Goal: Find contact information: Obtain details needed to contact an individual or organization

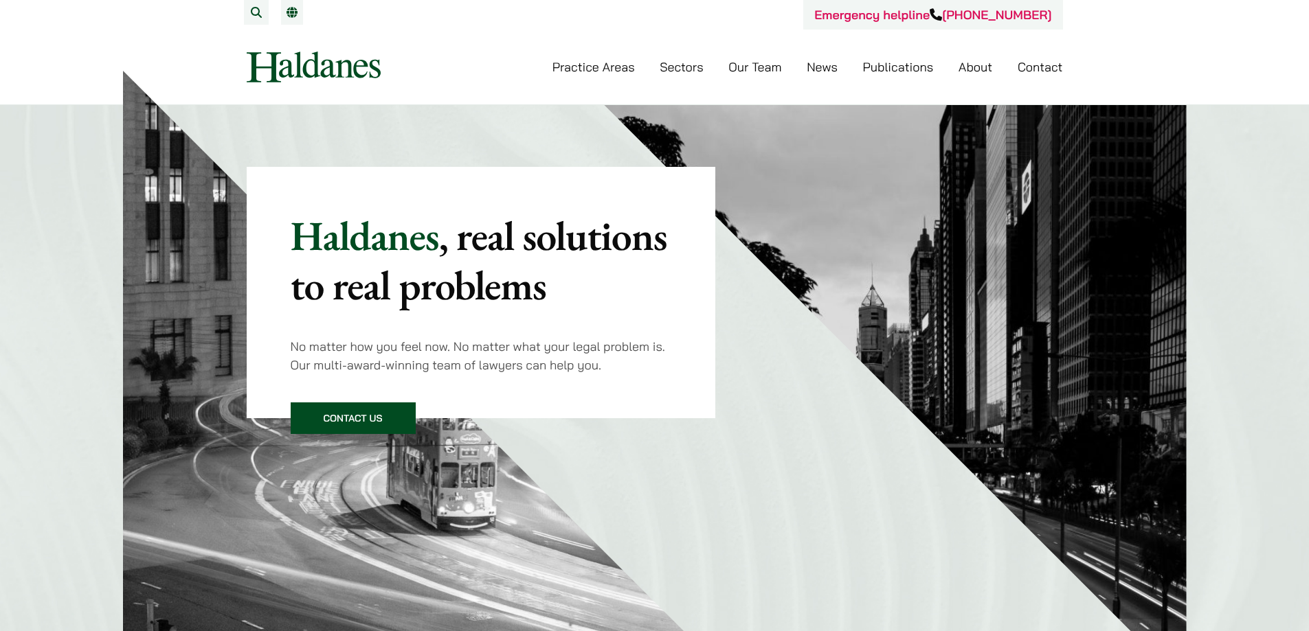
click at [288, 9] on link "EN" at bounding box center [291, 12] width 11 height 11
click at [294, 13] on link "EN" at bounding box center [291, 12] width 11 height 11
drag, startPoint x: 0, startPoint y: 0, endPoint x: 294, endPoint y: 13, distance: 294.3
click at [294, 13] on link "EN" at bounding box center [301, 12] width 30 height 11
click at [309, 13] on link "EN" at bounding box center [301, 12] width 30 height 11
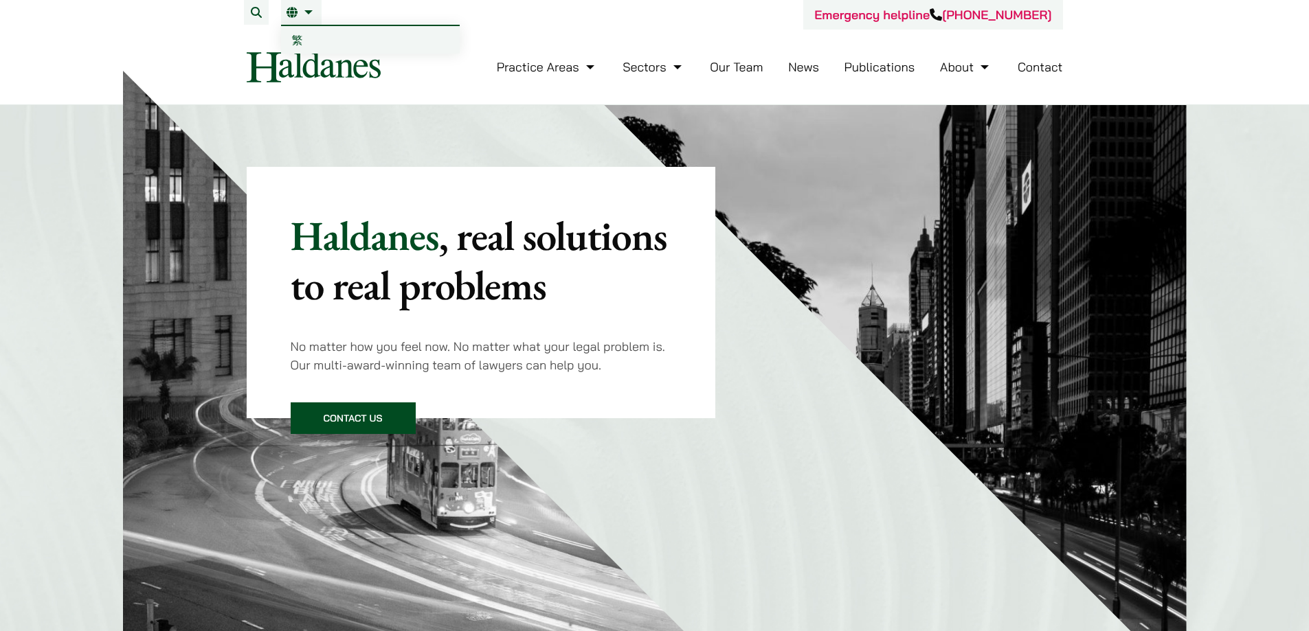
click at [295, 43] on span "繁" at bounding box center [297, 40] width 11 height 14
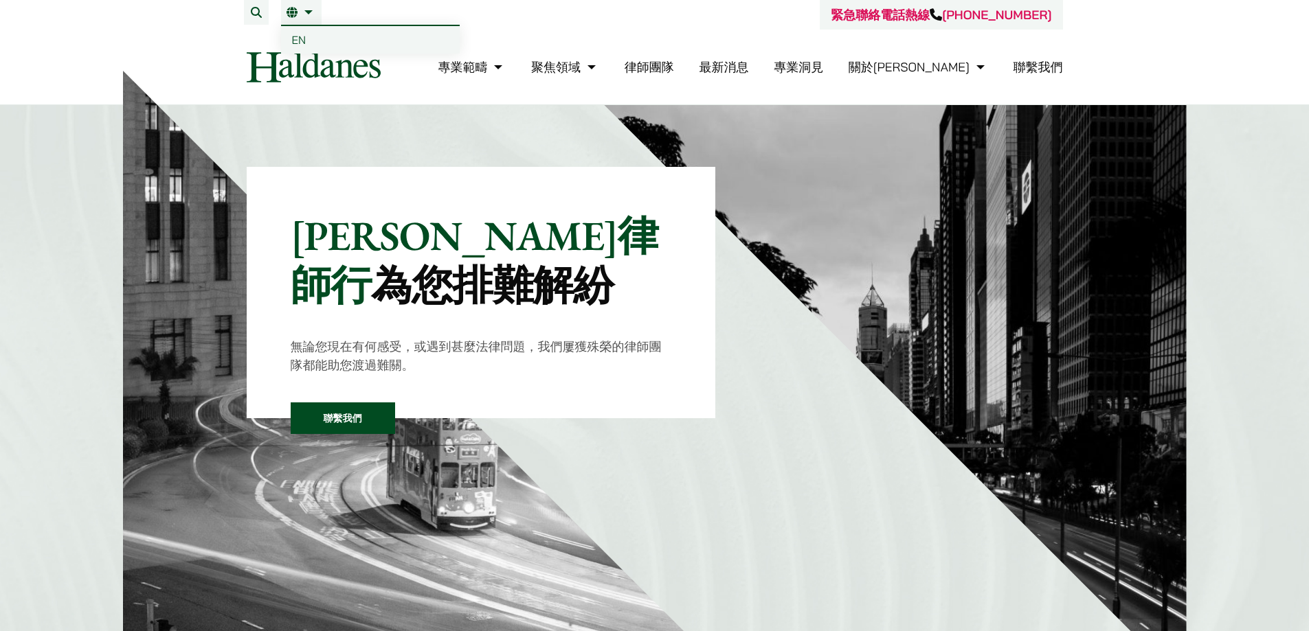
click at [311, 13] on link "繁" at bounding box center [301, 12] width 30 height 11
click at [296, 43] on span "EN" at bounding box center [299, 40] width 14 height 14
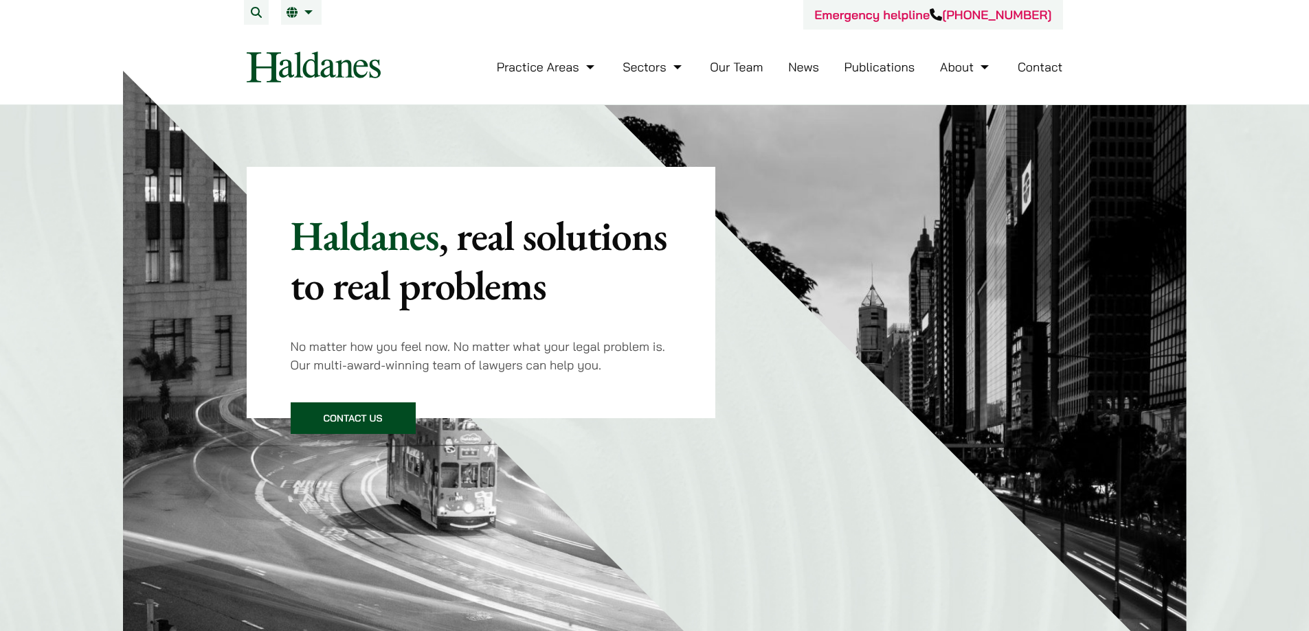
click at [1237, 331] on div "Haldanes , real solutions to real problems No matter how you feel now. No matte…" at bounding box center [654, 395] width 1309 height 580
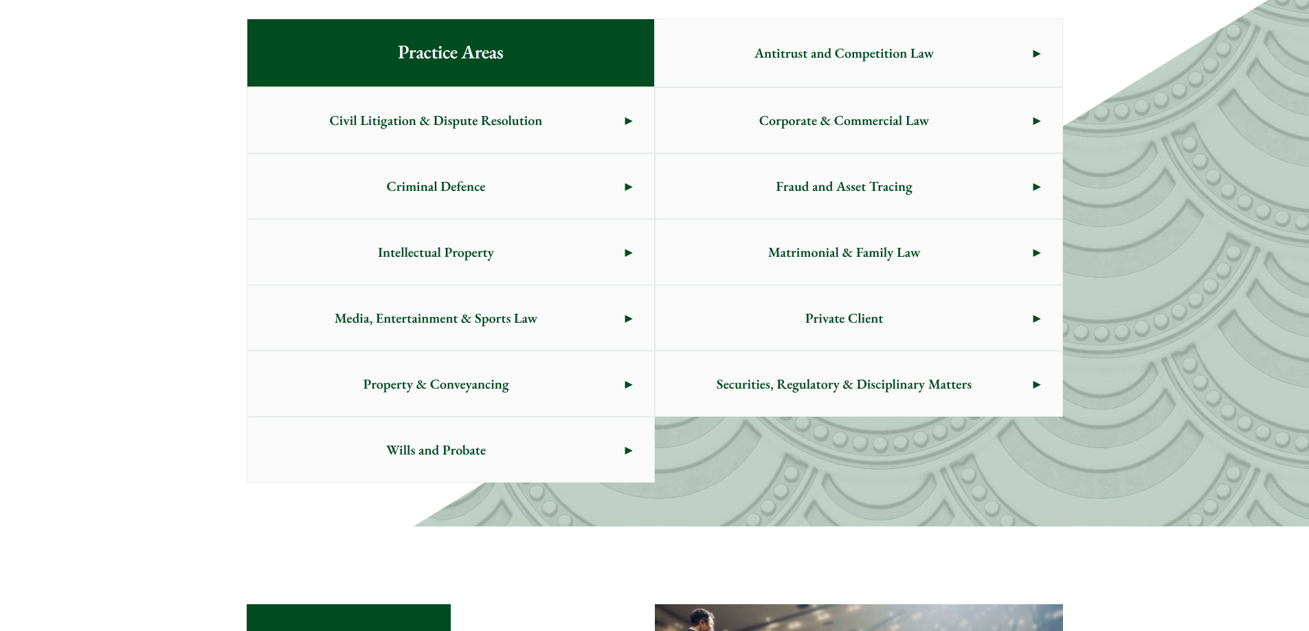
scroll to position [756, 0]
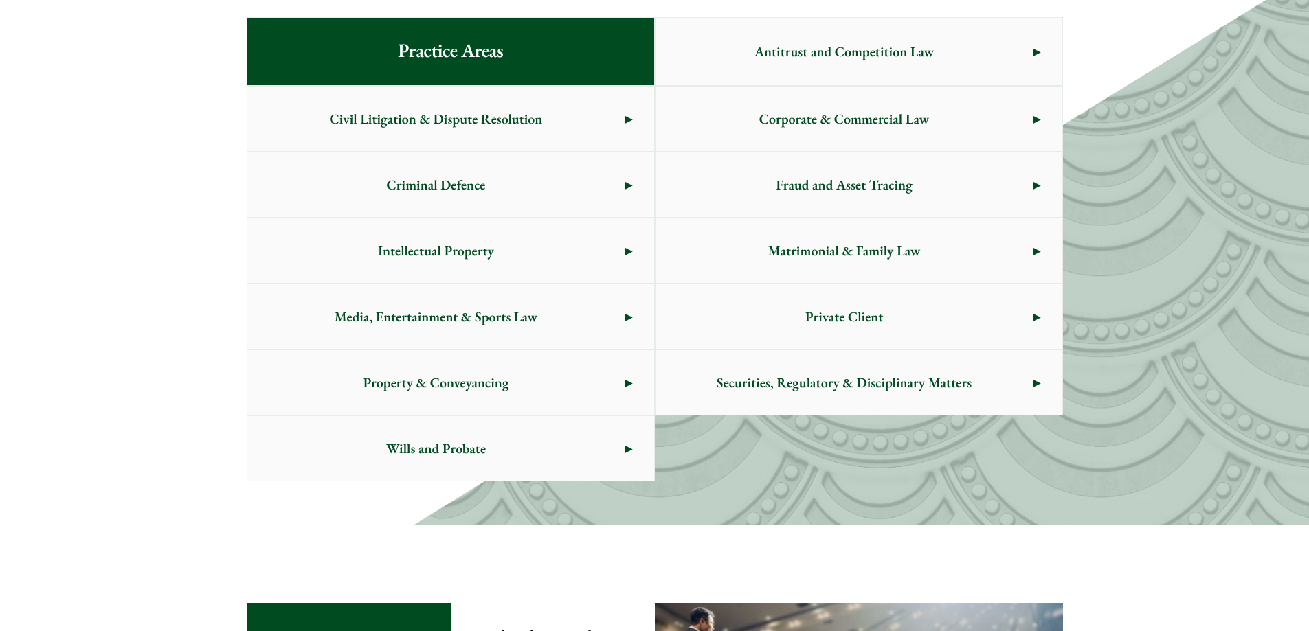
click at [1030, 260] on link "Matrimonial & Family Law" at bounding box center [858, 250] width 407 height 65
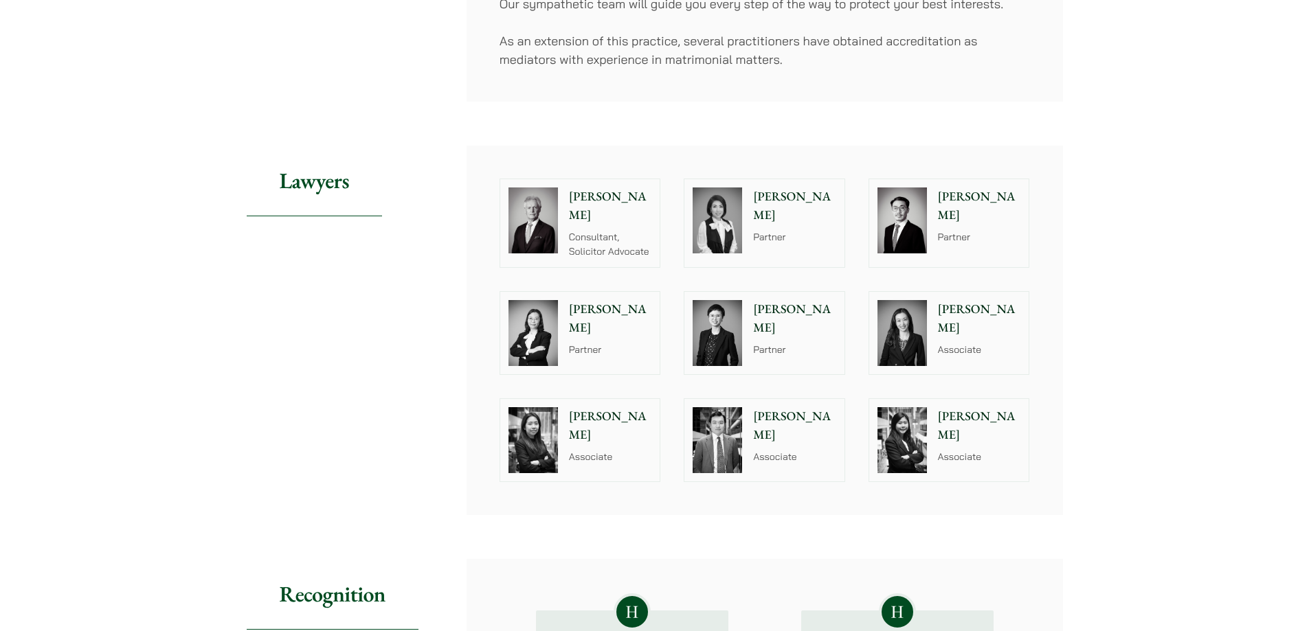
scroll to position [962, 0]
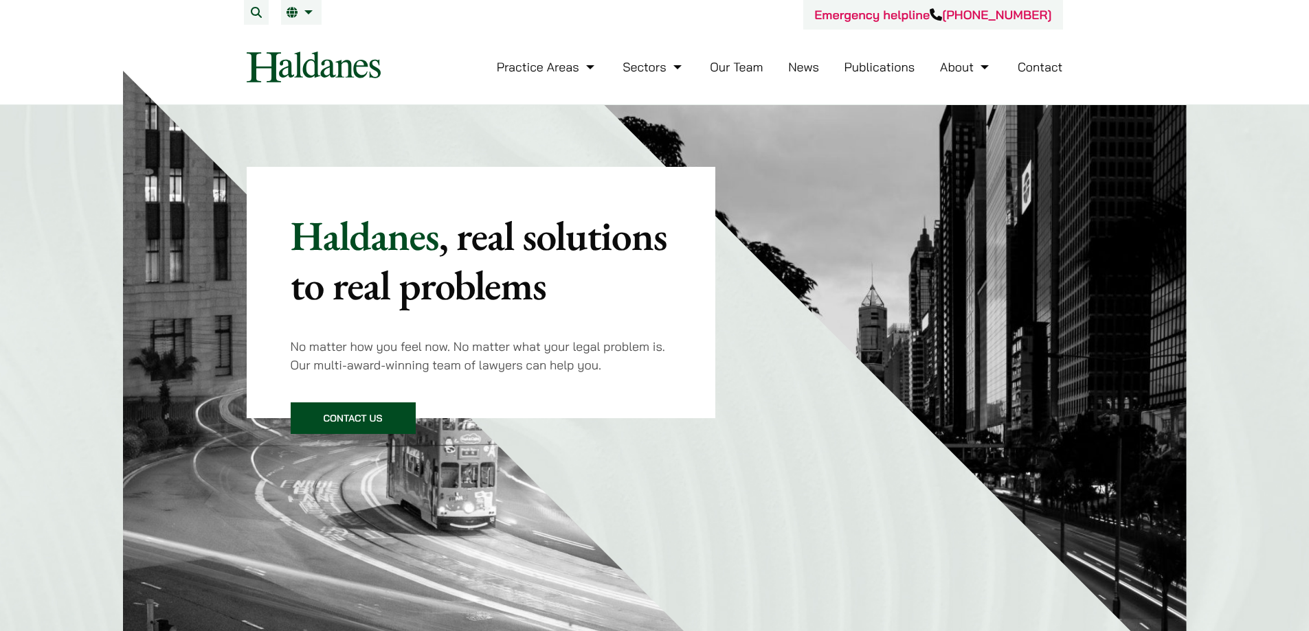
click at [712, 71] on link "Our Team" at bounding box center [736, 67] width 53 height 16
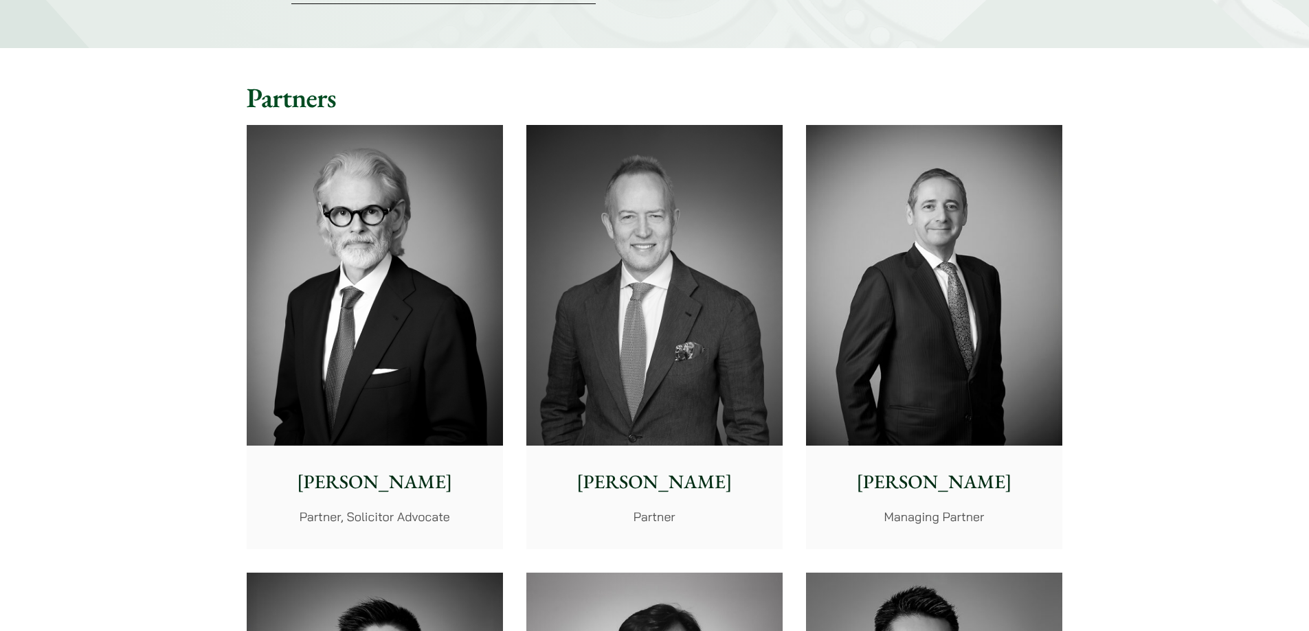
scroll to position [343, 0]
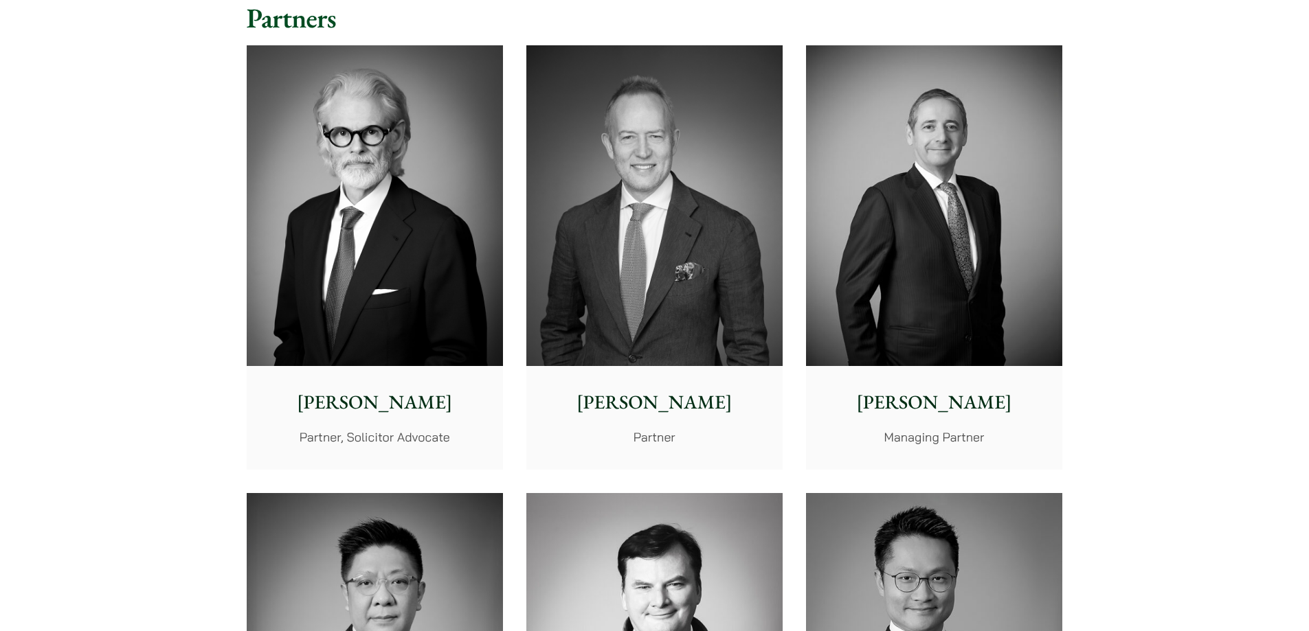
click at [307, 414] on p "Jonathan Midgley" at bounding box center [375, 402] width 234 height 29
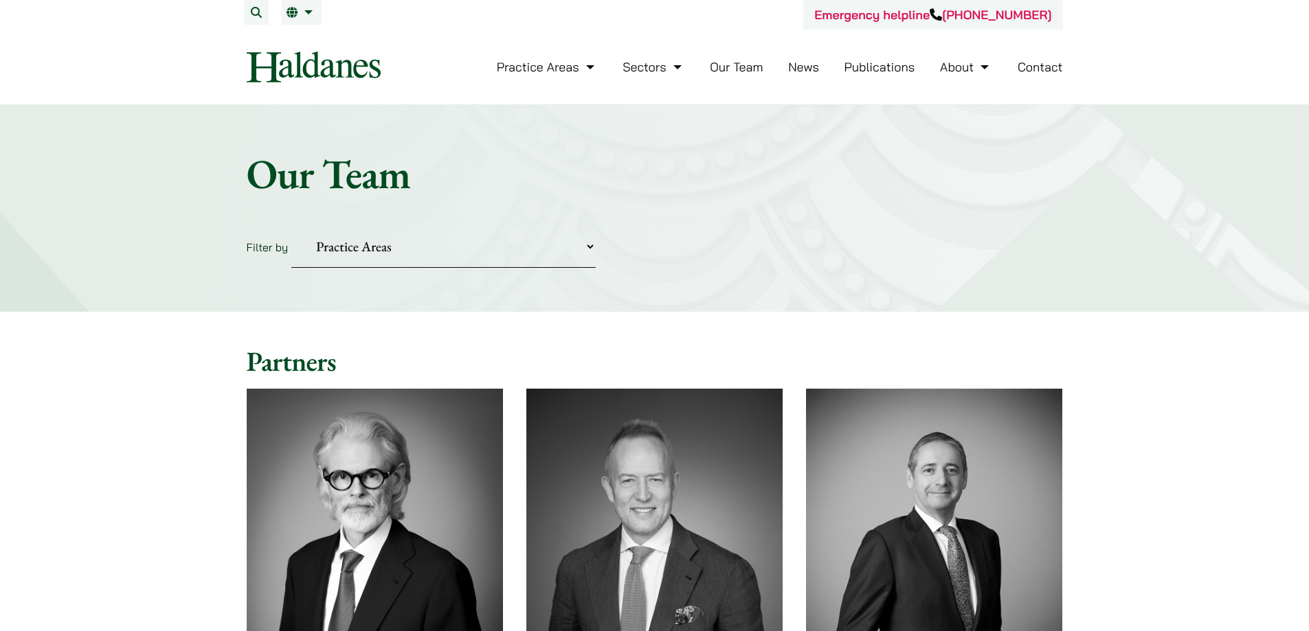
scroll to position [343, 0]
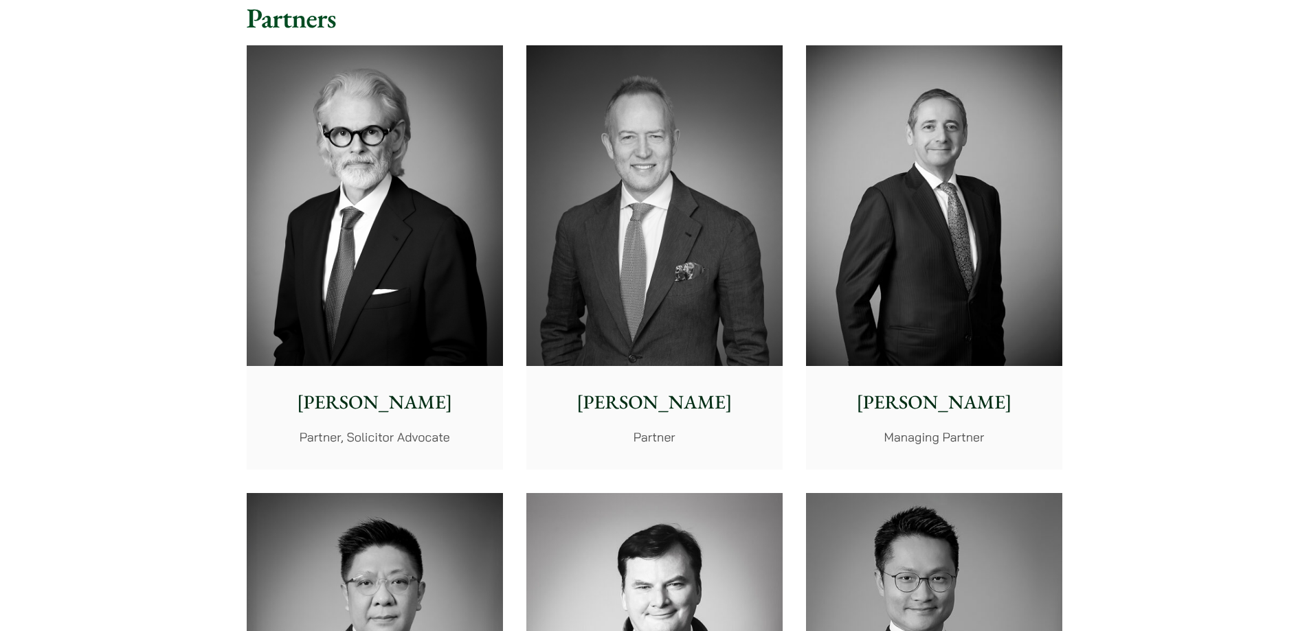
click at [568, 344] on img at bounding box center [654, 205] width 256 height 321
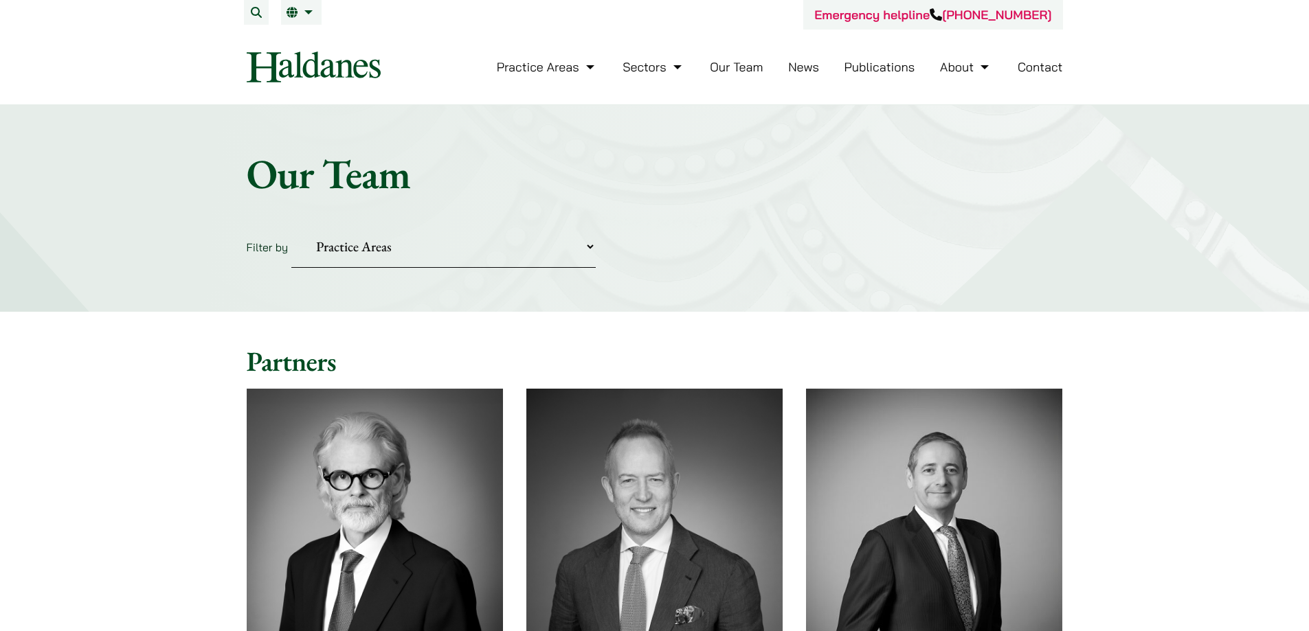
scroll to position [343, 0]
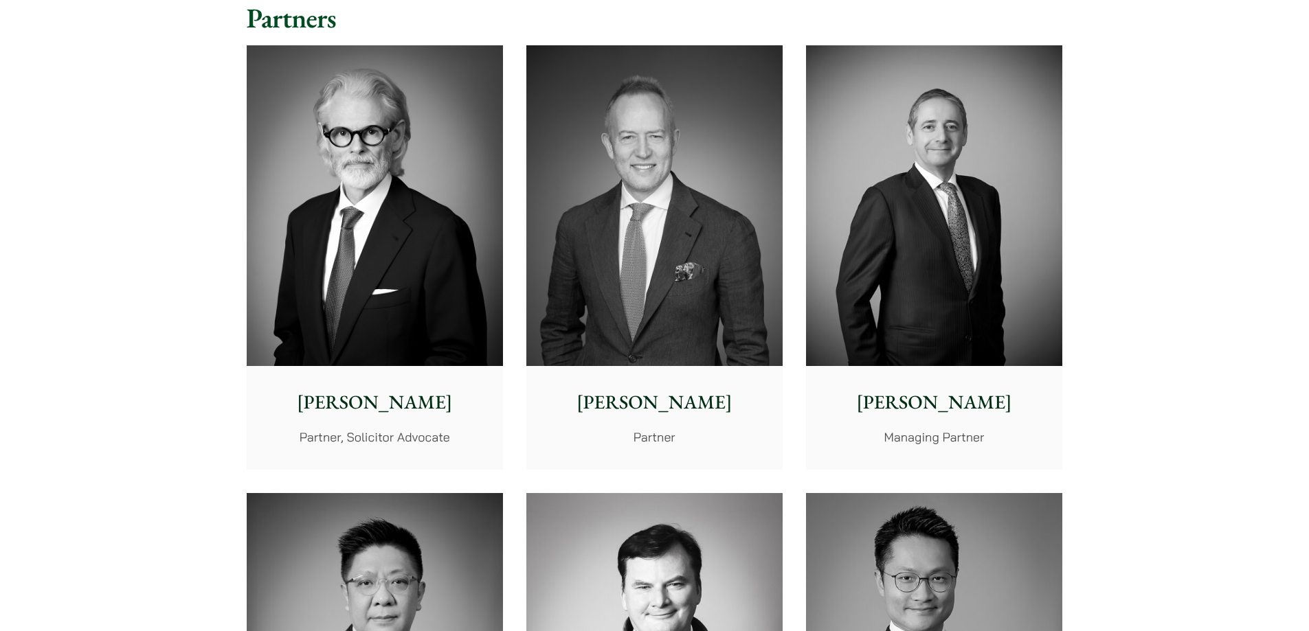
click at [850, 323] on img at bounding box center [934, 205] width 256 height 321
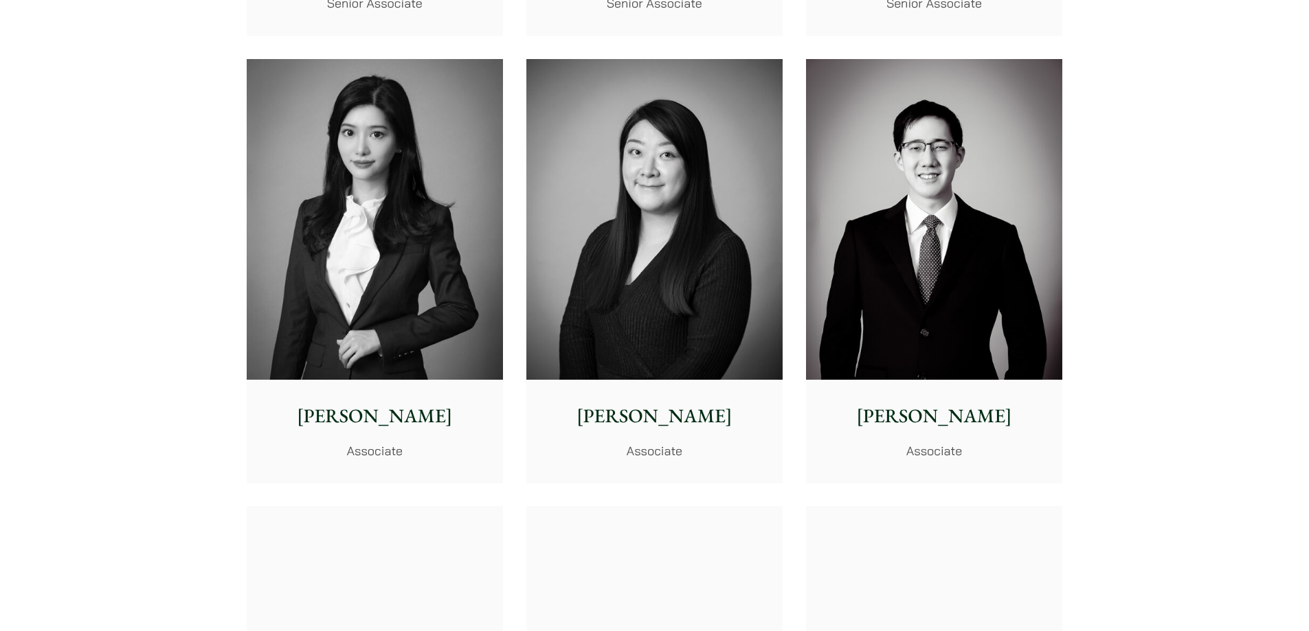
scroll to position [3985, 0]
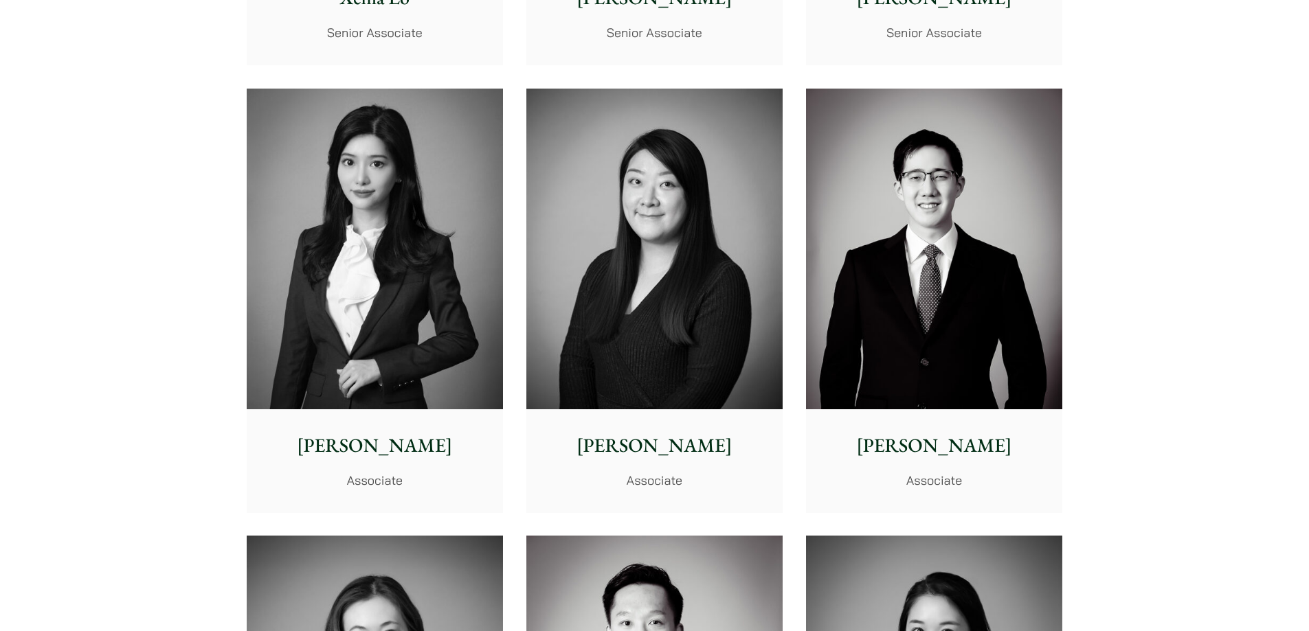
click at [282, 120] on img at bounding box center [375, 249] width 256 height 321
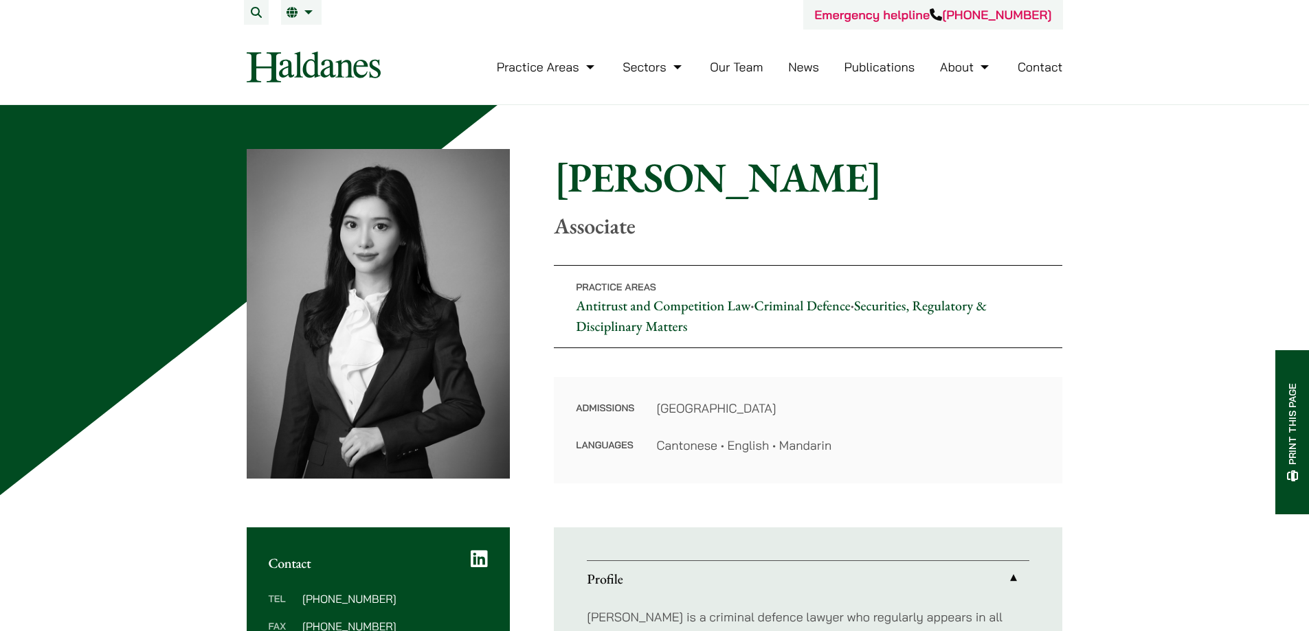
click at [1026, 71] on link "Contact" at bounding box center [1039, 67] width 45 height 16
